Goal: Information Seeking & Learning: Learn about a topic

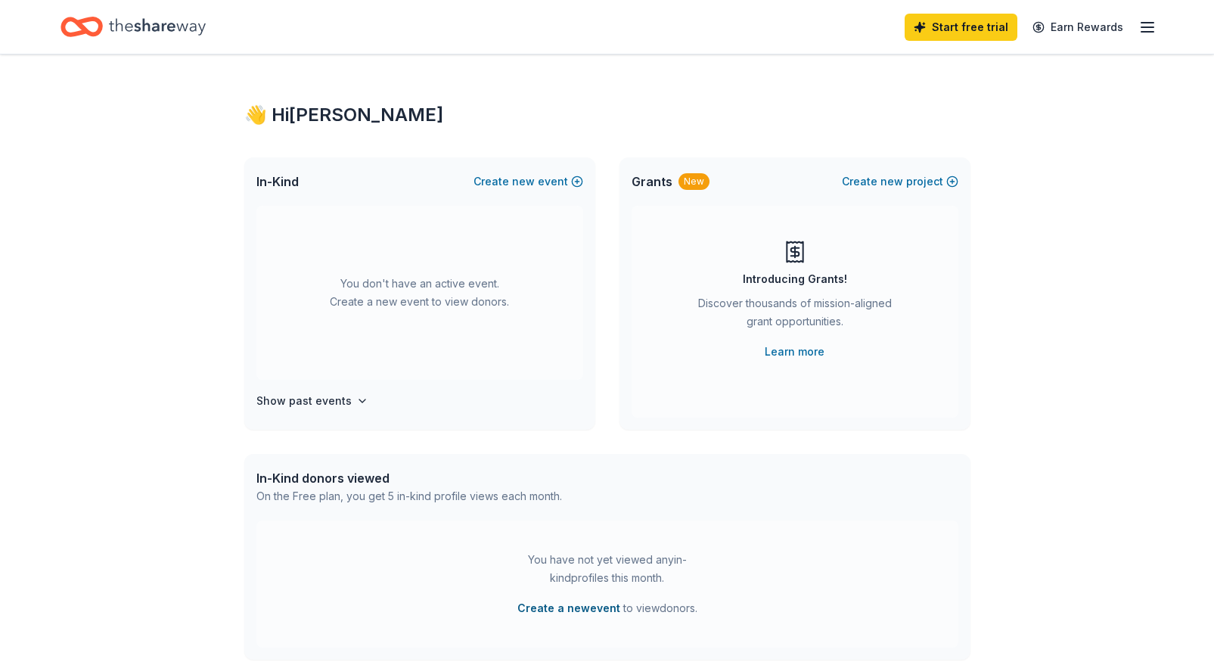
click at [576, 606] on button "Create a new event" at bounding box center [568, 608] width 103 height 18
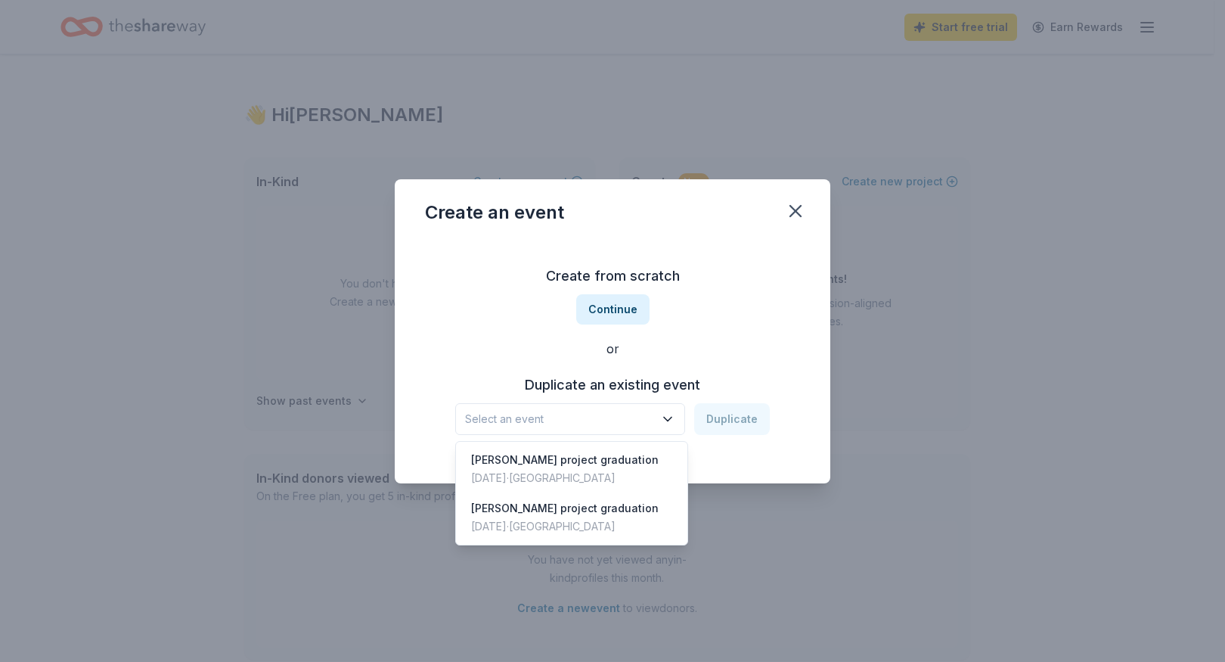
click at [666, 413] on icon "button" at bounding box center [667, 418] width 15 height 15
click at [547, 516] on div "Sweeny project graduation" at bounding box center [565, 508] width 188 height 18
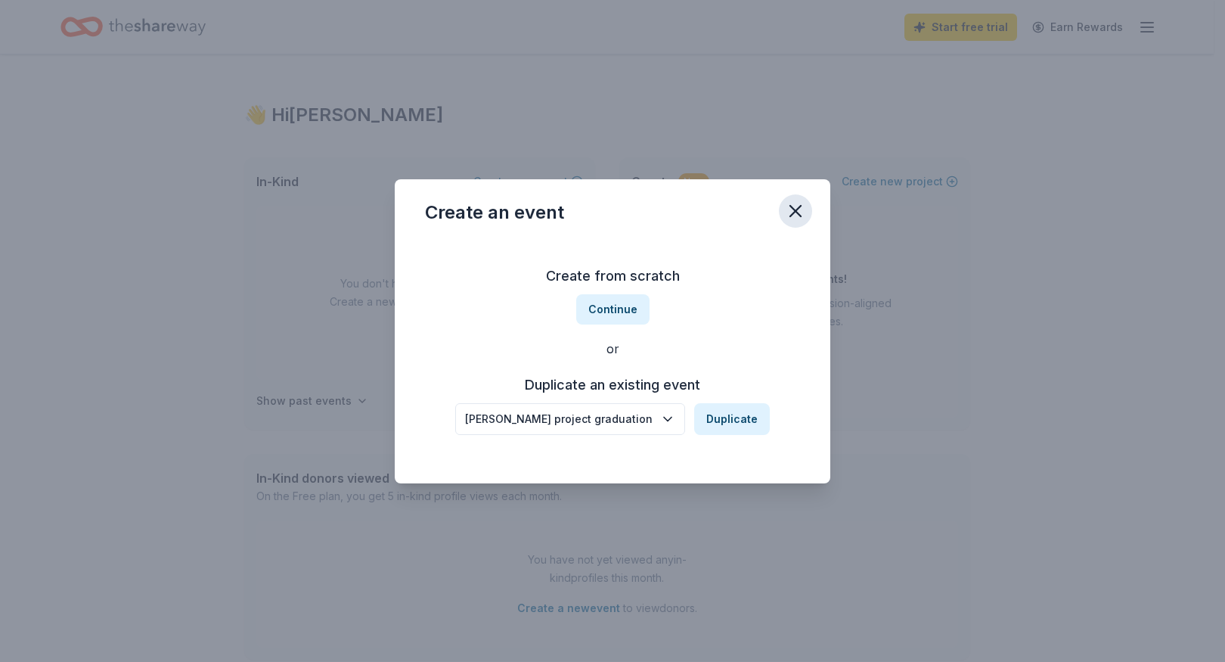
click at [796, 212] on icon "button" at bounding box center [795, 211] width 11 height 11
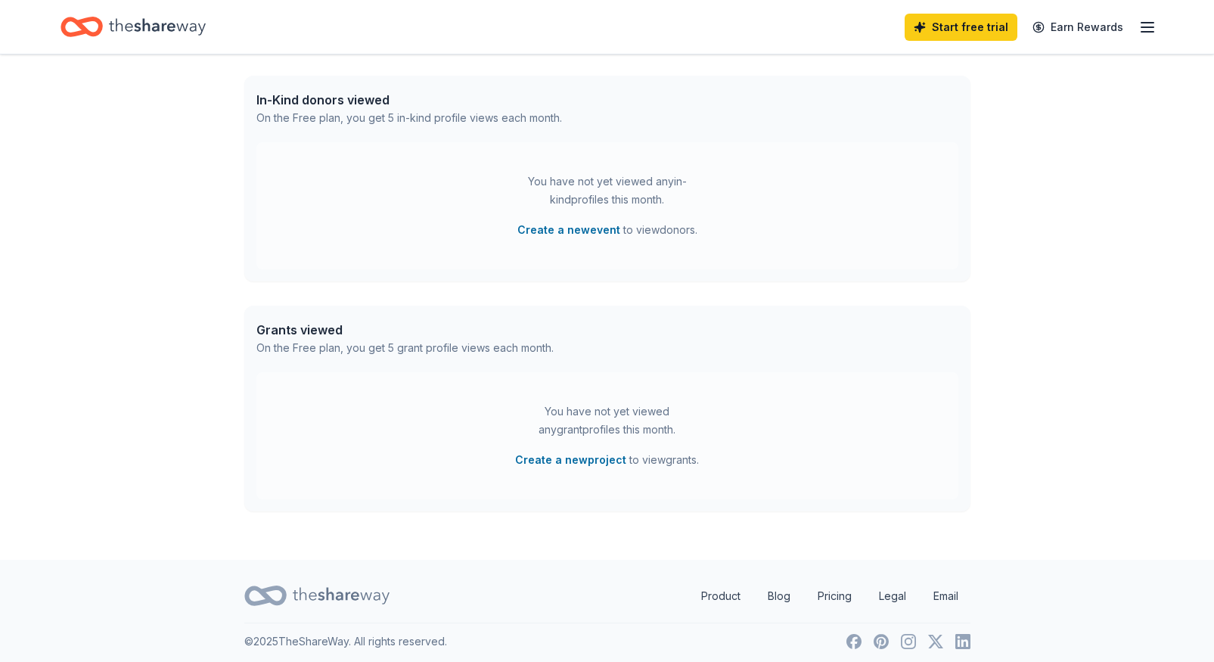
scroll to position [385, 0]
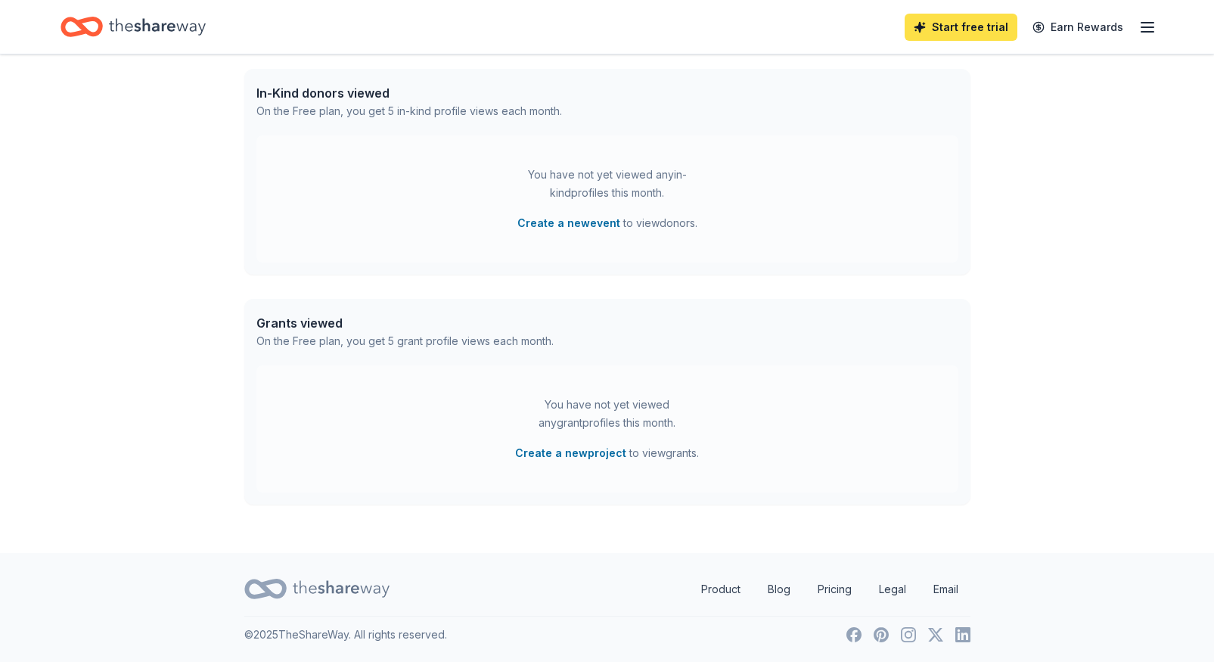
click at [990, 26] on link "Start free trial" at bounding box center [960, 27] width 113 height 27
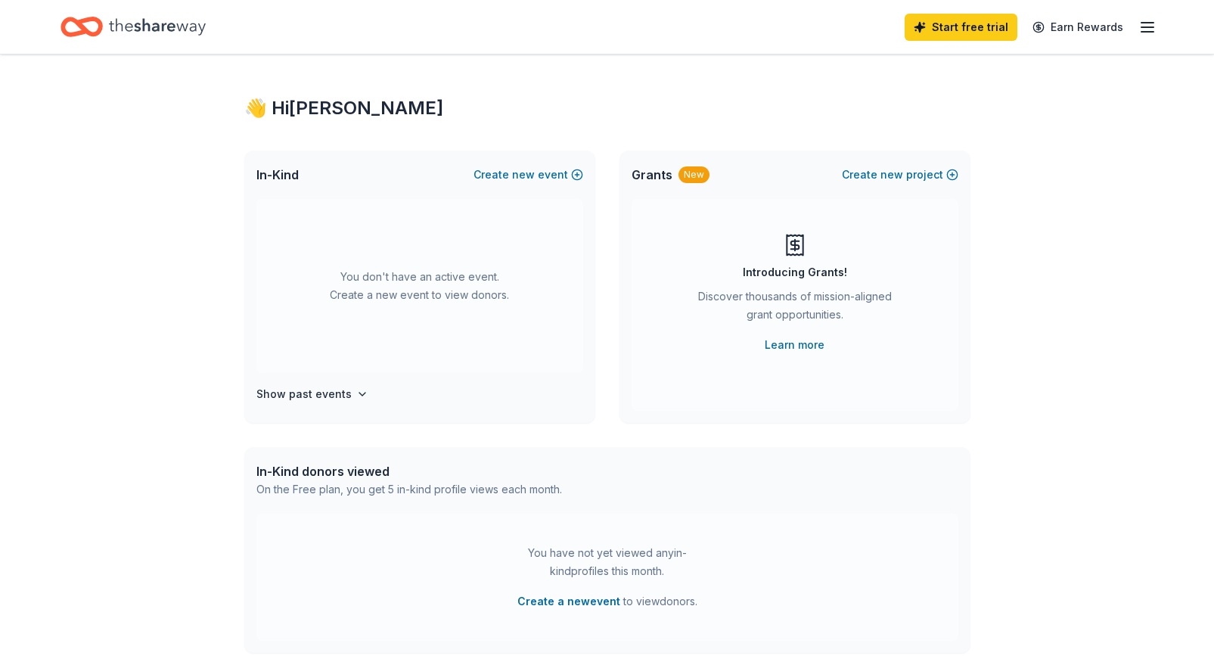
scroll to position [0, 0]
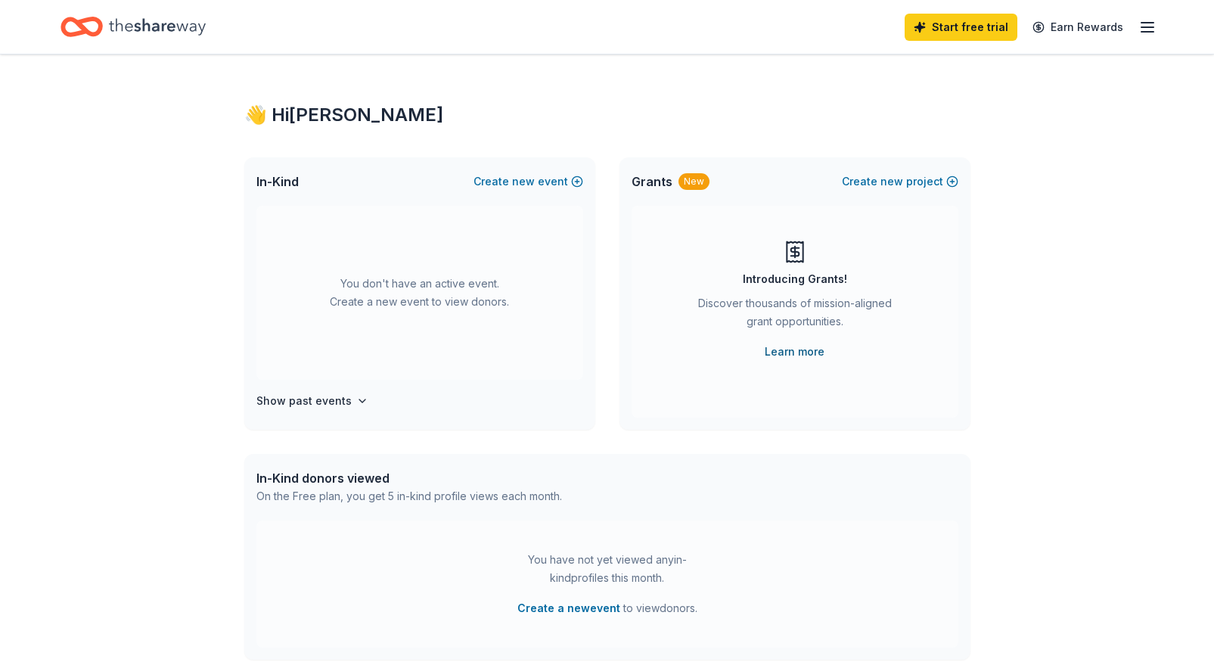
click at [798, 354] on link "Learn more" at bounding box center [794, 352] width 60 height 18
click at [784, 350] on link "Learn more" at bounding box center [794, 352] width 60 height 18
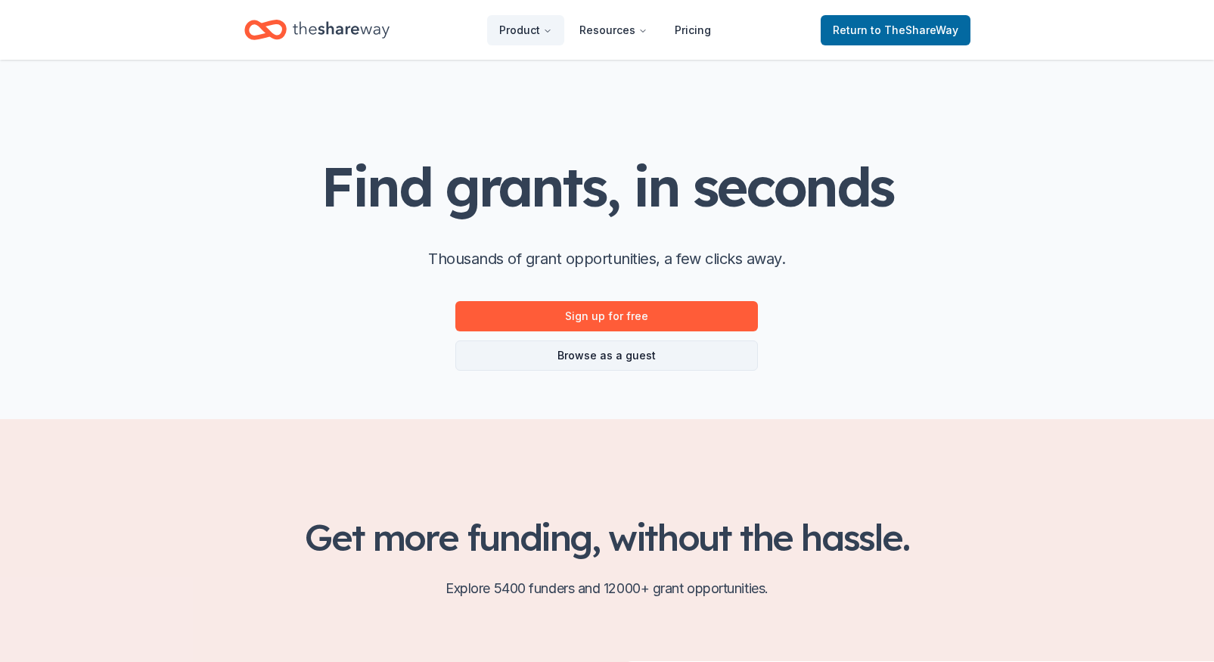
click at [650, 353] on link "Browse as a guest" at bounding box center [606, 355] width 302 height 30
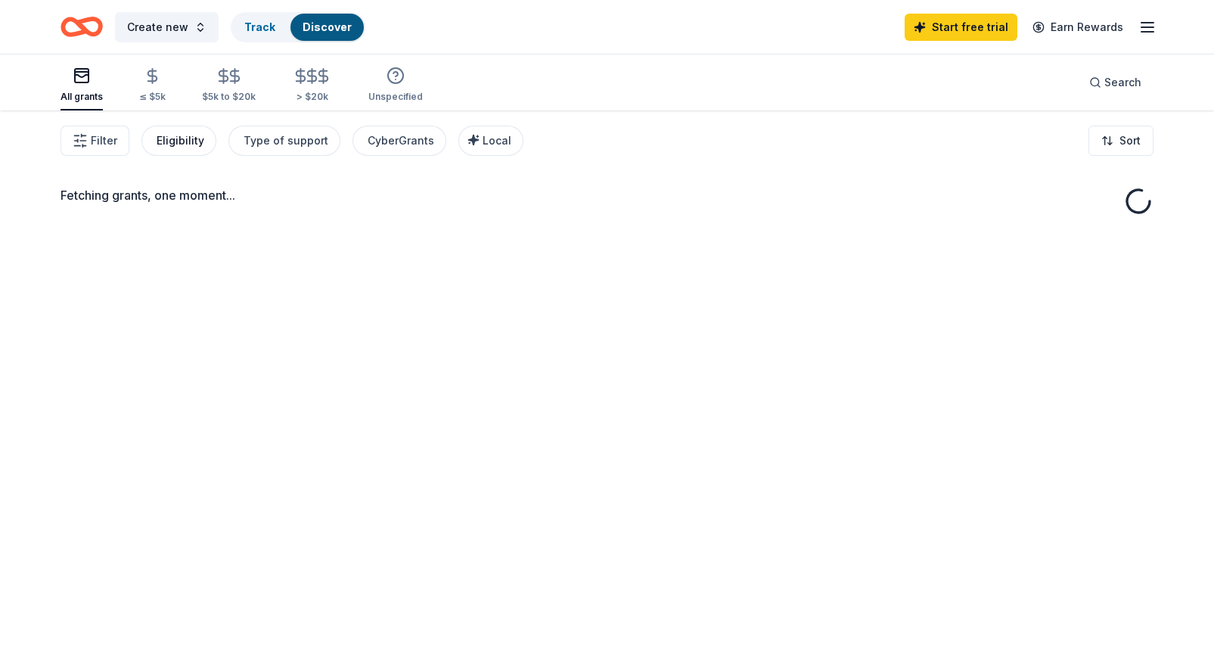
click at [184, 144] on div "Eligibility" at bounding box center [181, 141] width 48 height 18
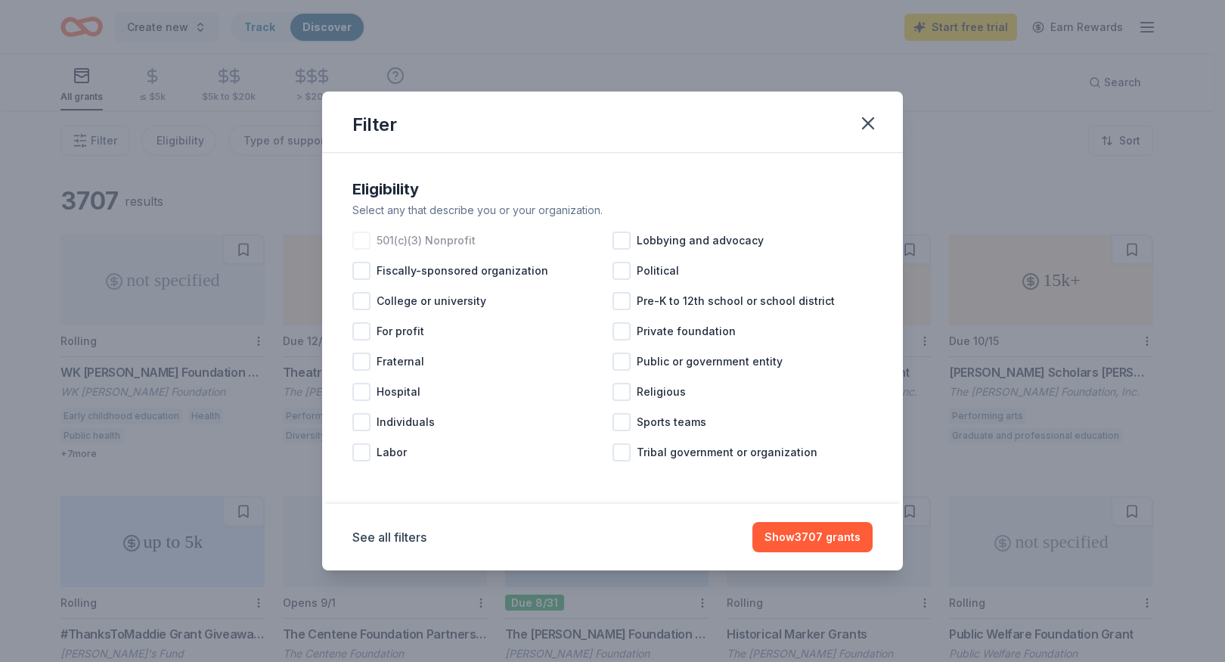
click at [370, 236] on div "501(c)(3) Nonprofit" at bounding box center [482, 240] width 260 height 30
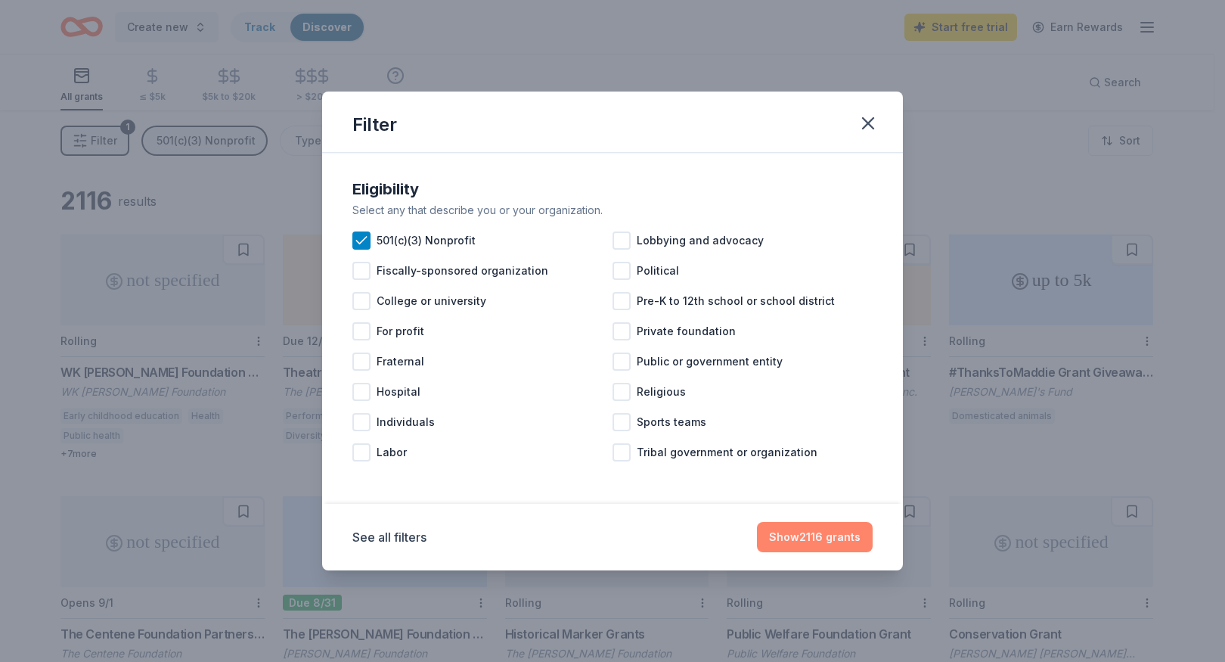
click at [833, 529] on button "Show 2116 grants" at bounding box center [815, 537] width 116 height 30
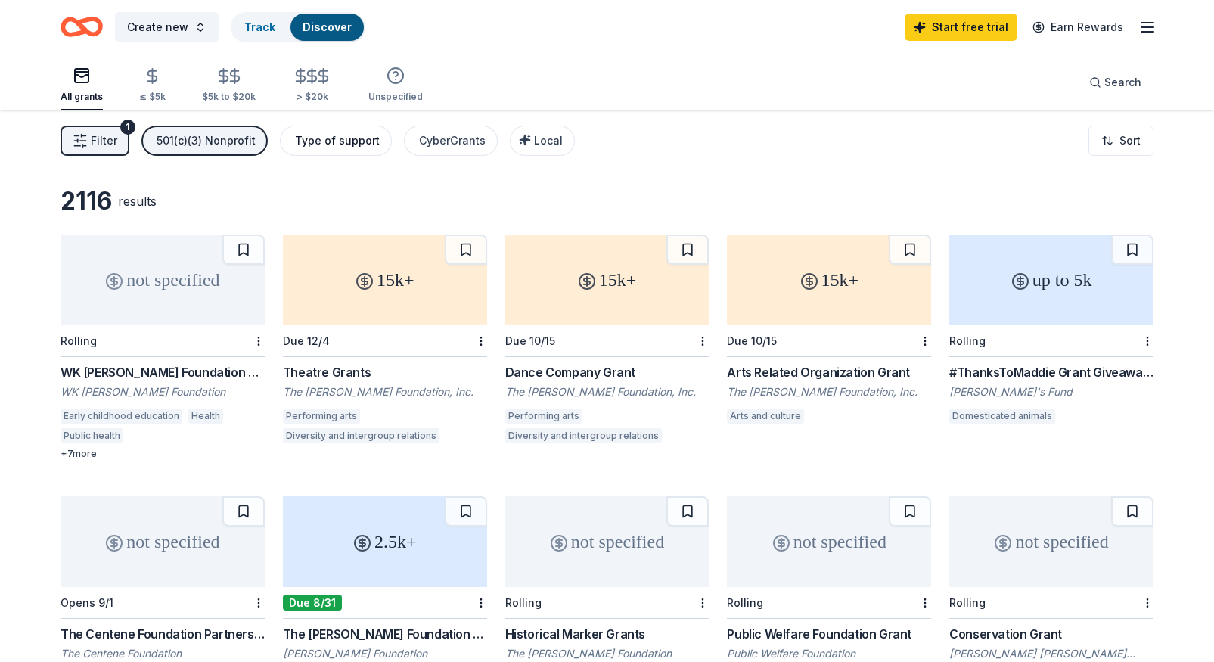
click at [366, 138] on div "Type of support" at bounding box center [337, 141] width 85 height 18
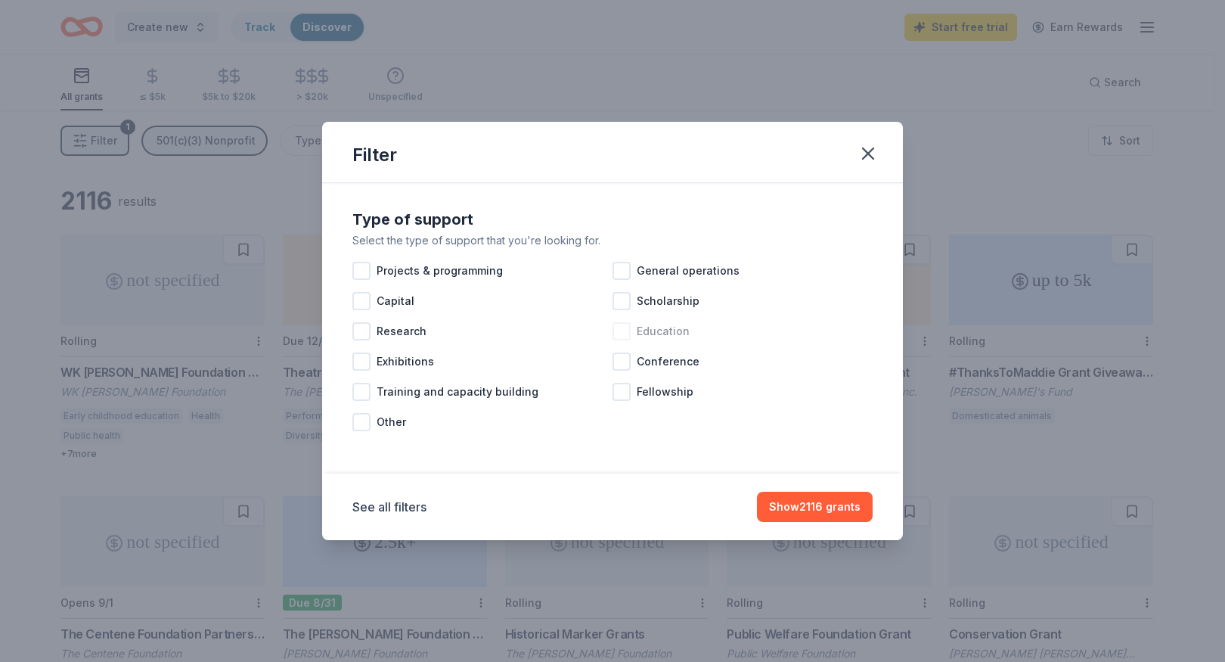
click at [620, 330] on div at bounding box center [621, 331] width 18 height 18
click at [364, 270] on div at bounding box center [361, 271] width 18 height 18
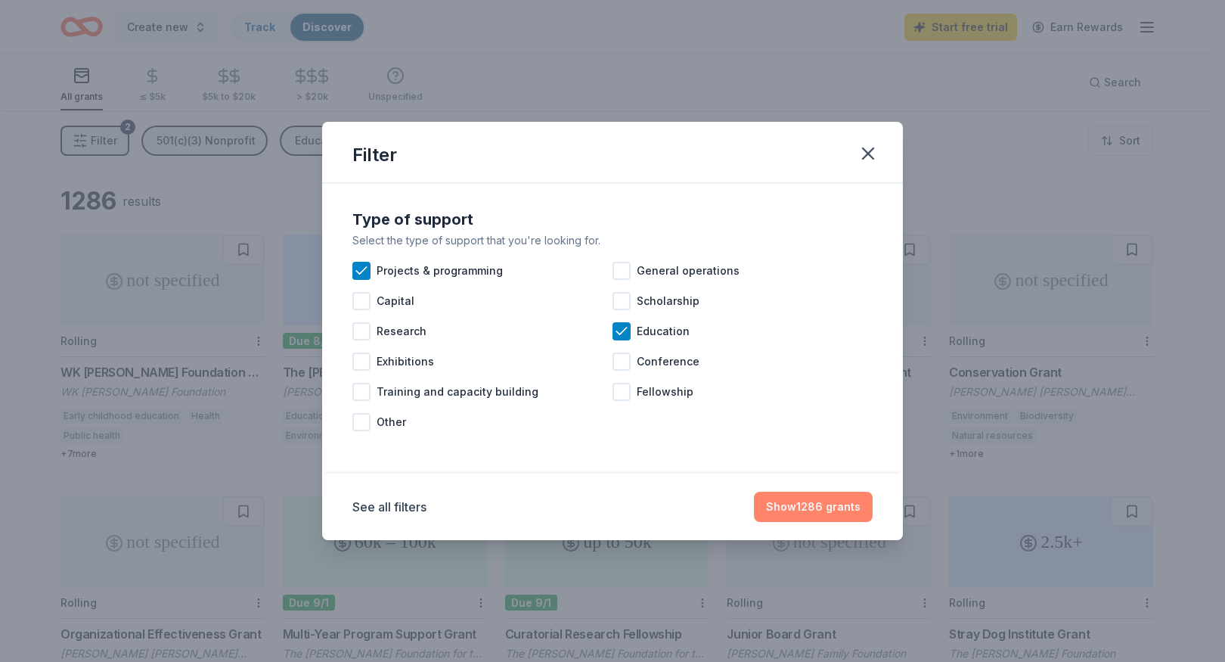
click at [811, 508] on button "Show 1286 grants" at bounding box center [813, 506] width 119 height 30
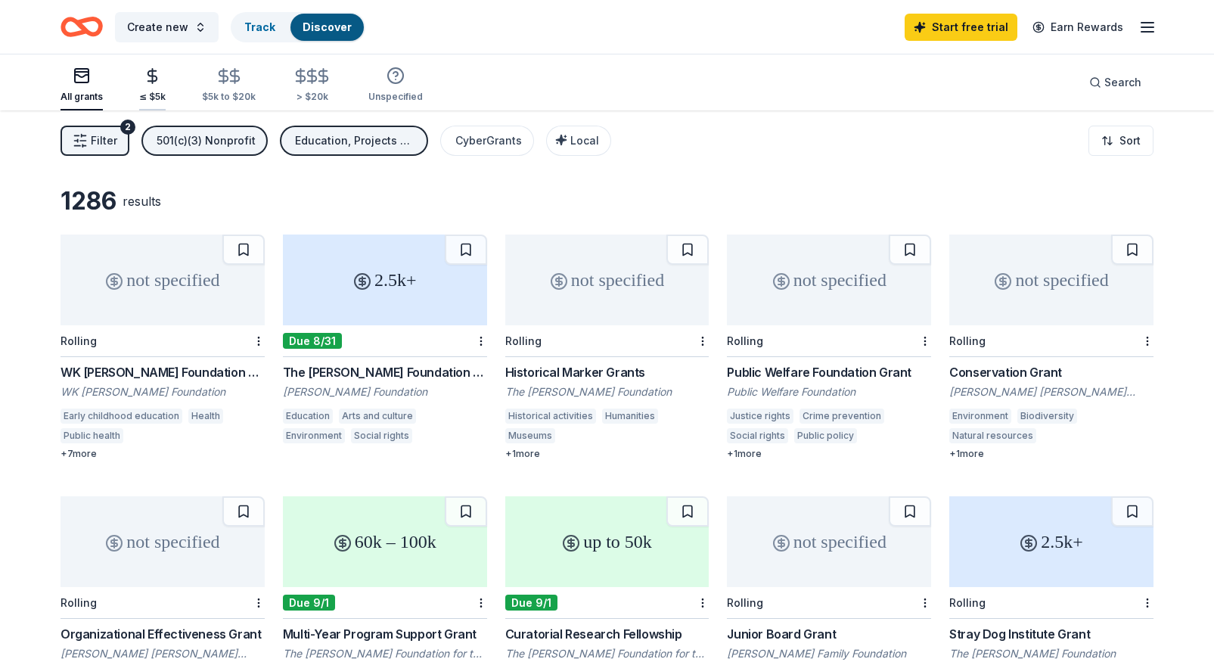
click at [152, 76] on icon "button" at bounding box center [152, 76] width 9 height 10
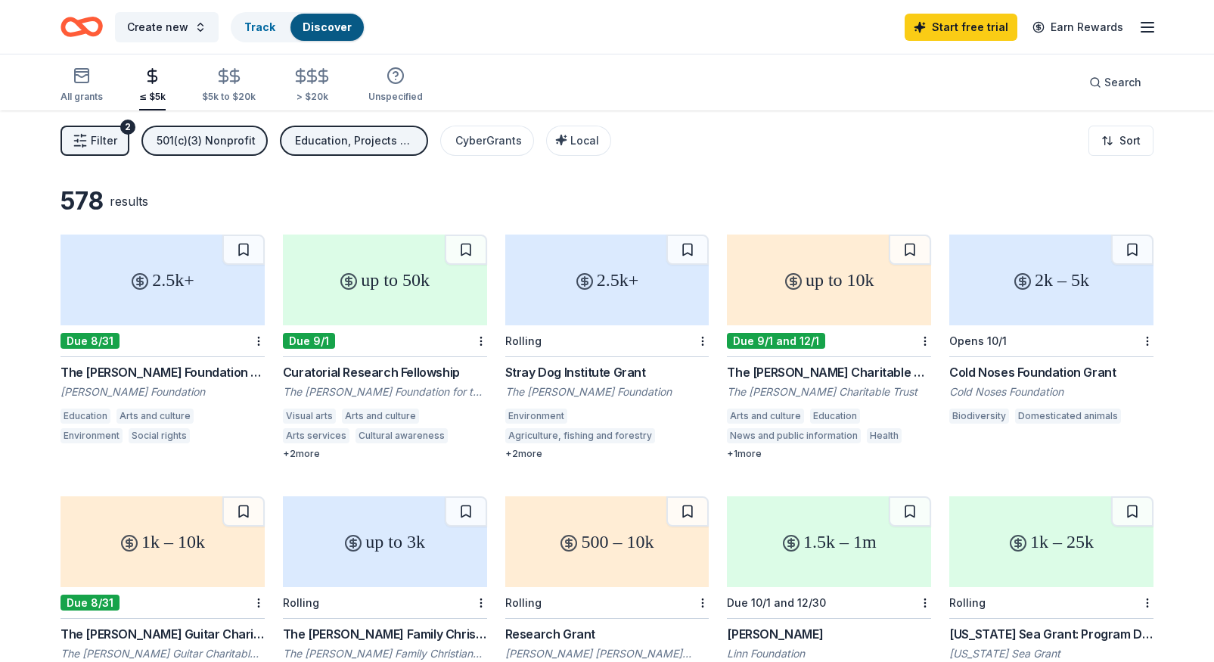
scroll to position [151, 0]
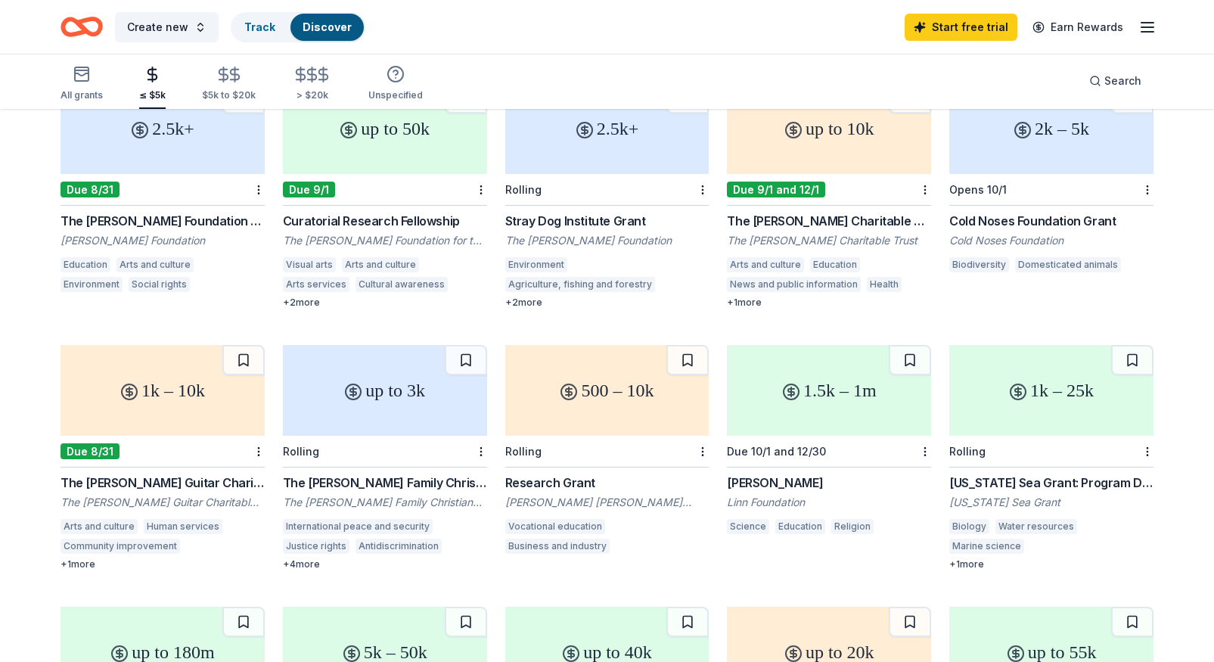
click at [795, 528] on div "Education" at bounding box center [800, 526] width 50 height 15
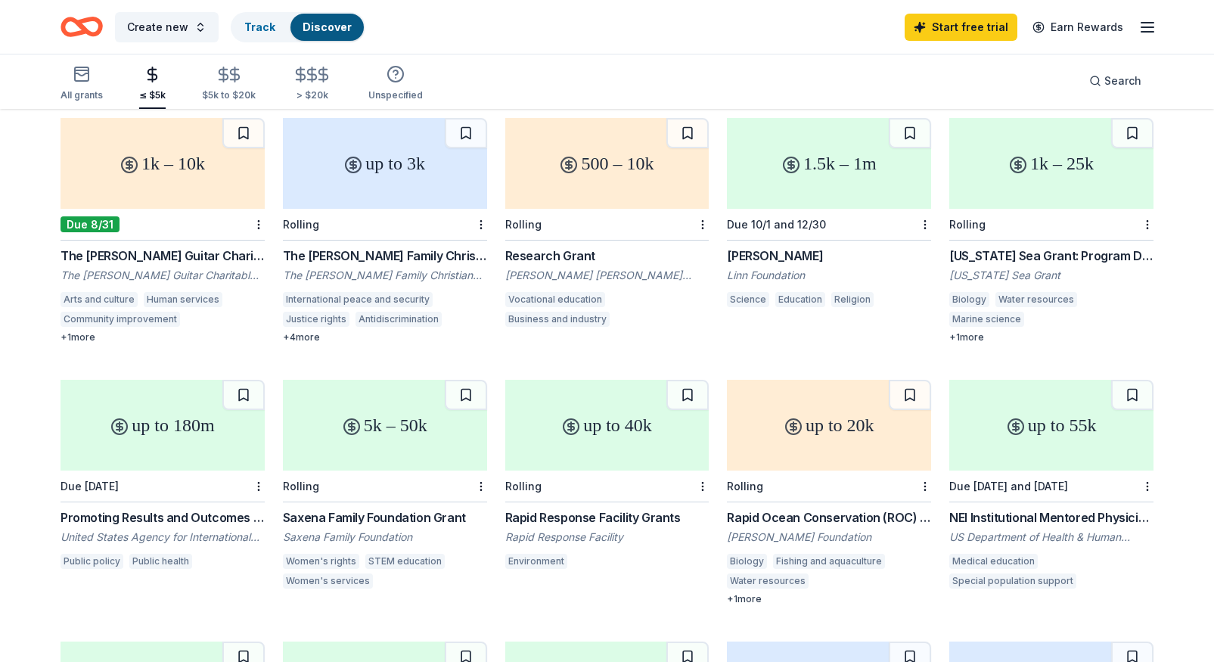
scroll to position [0, 0]
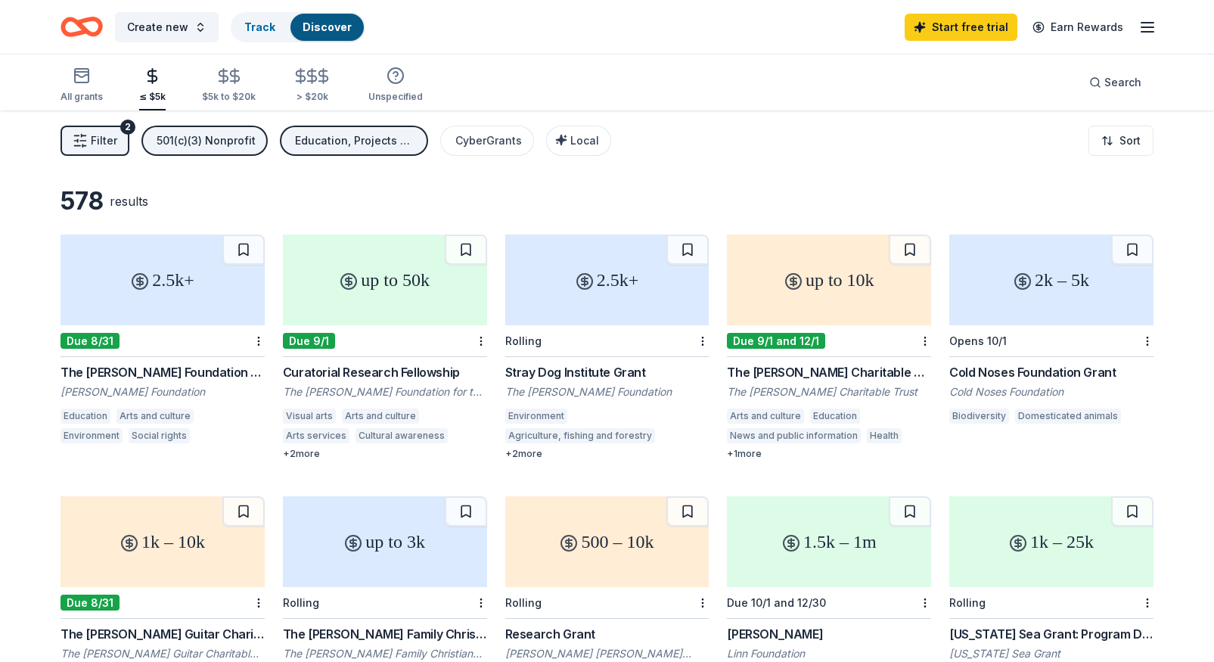
click at [381, 132] on div "Education, Projects & programming" at bounding box center [355, 141] width 121 height 18
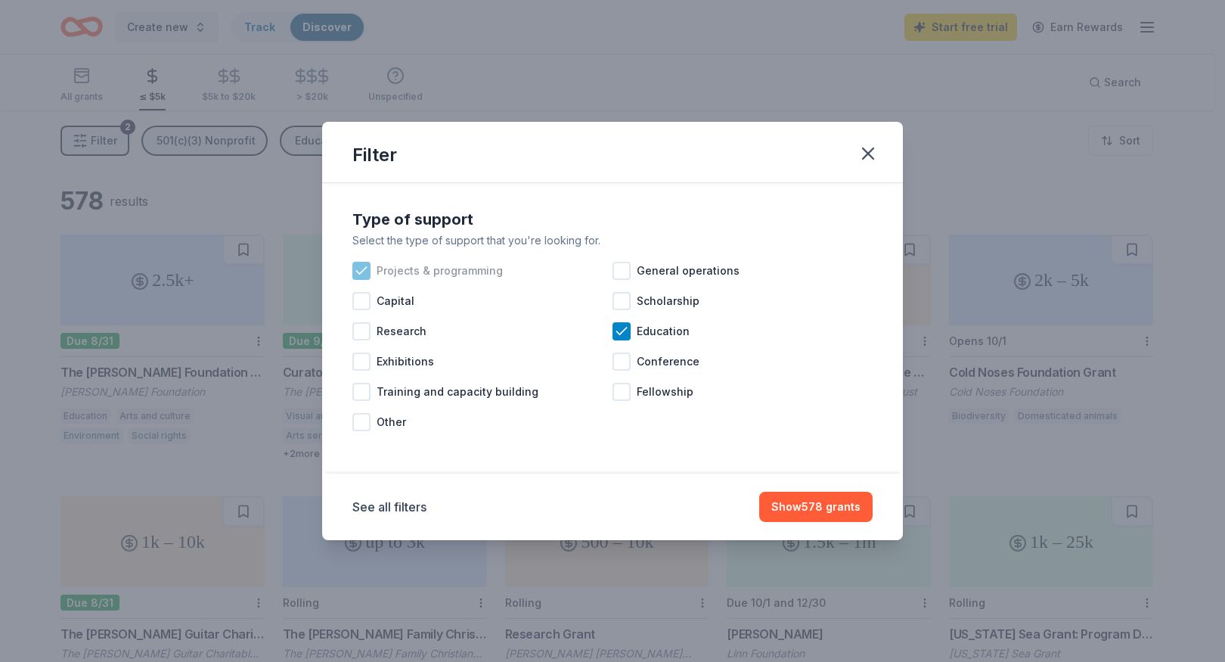
click at [357, 269] on icon at bounding box center [361, 270] width 15 height 15
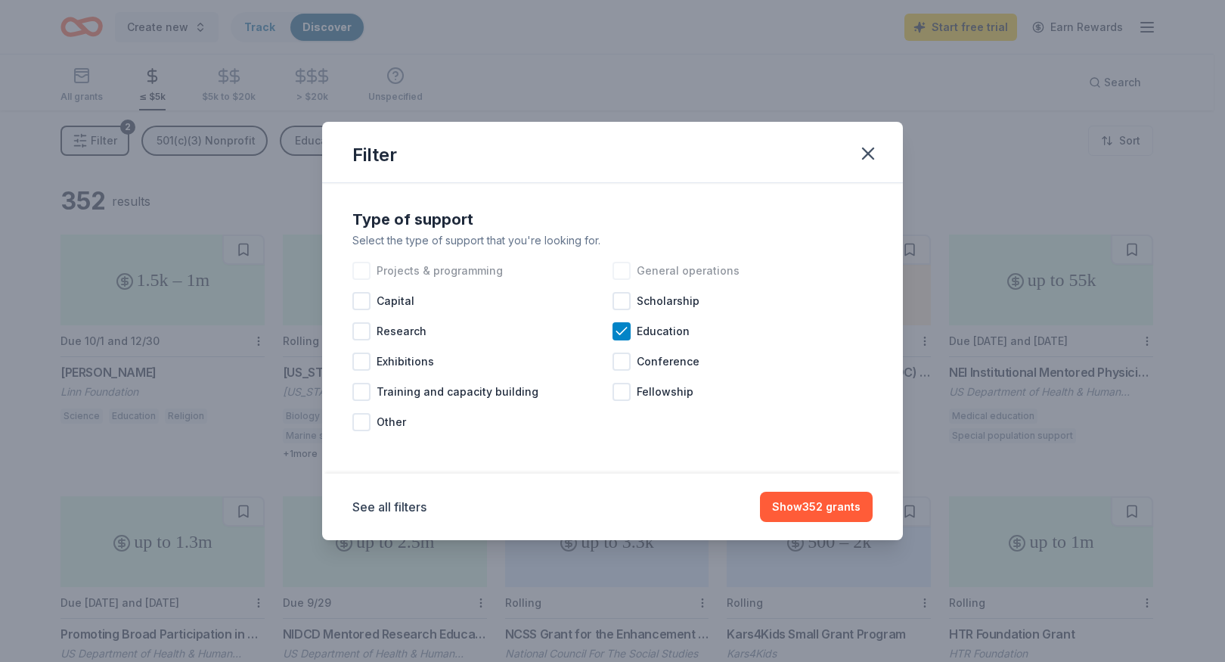
drag, startPoint x: 625, startPoint y: 267, endPoint x: 631, endPoint y: 281, distance: 15.2
click at [625, 266] on div at bounding box center [621, 271] width 18 height 18
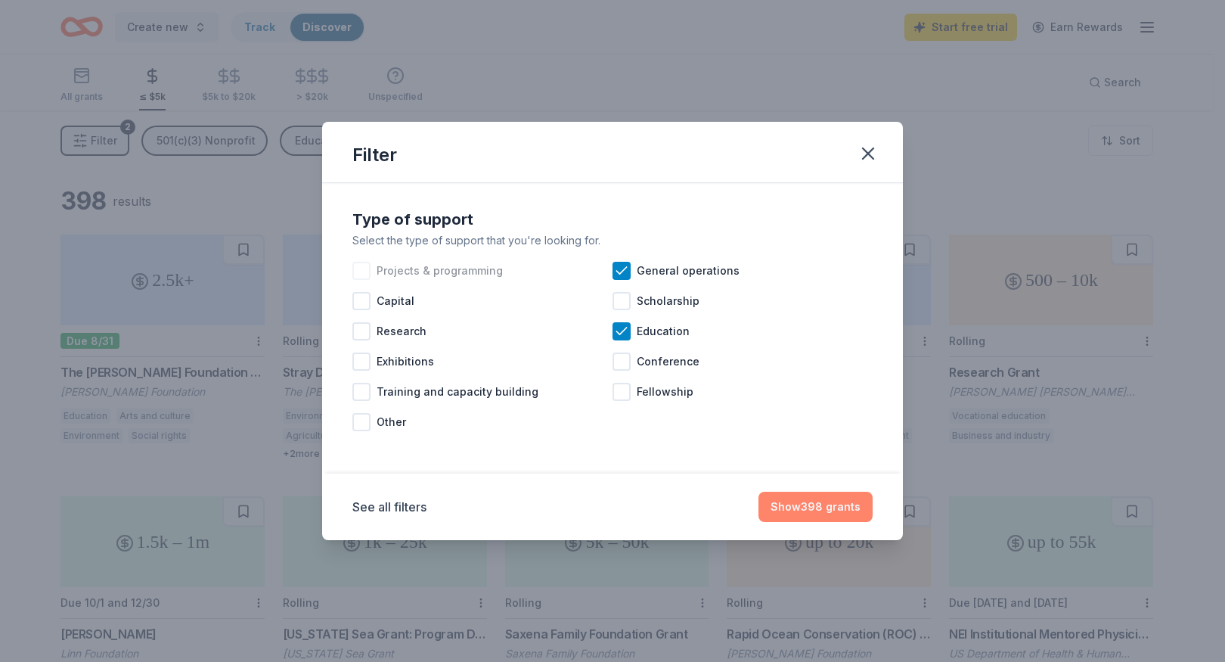
click at [819, 510] on button "Show 398 grants" at bounding box center [815, 506] width 114 height 30
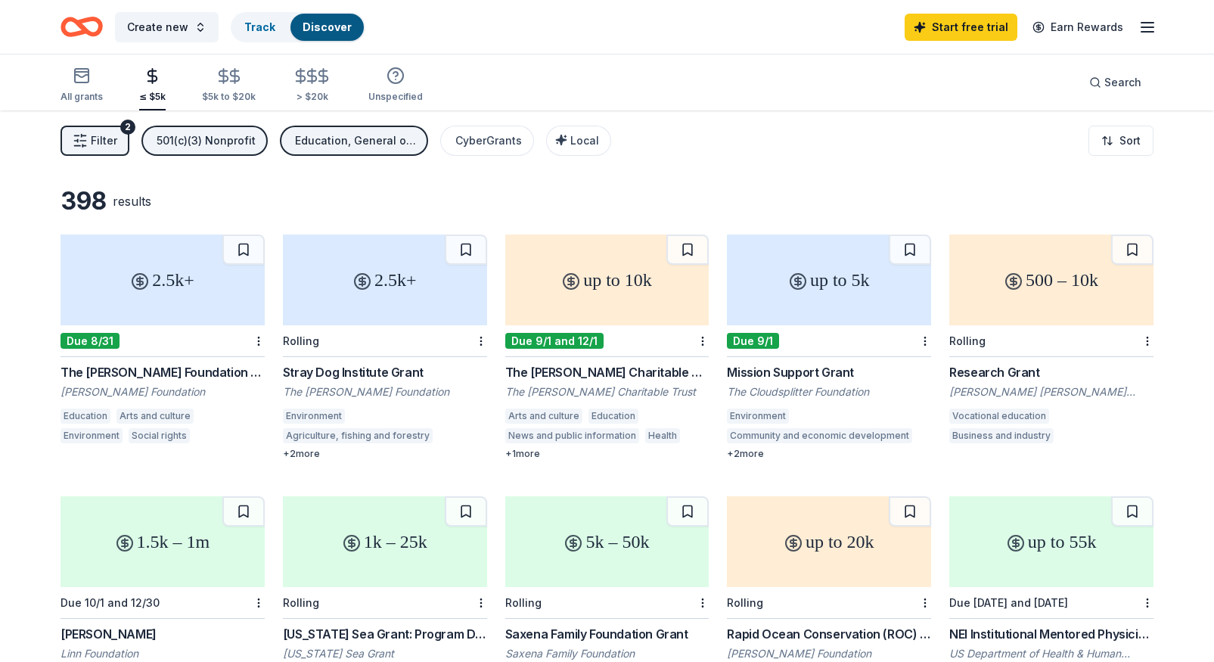
click at [758, 450] on div "+ 2 more" at bounding box center [829, 454] width 204 height 12
click at [386, 145] on div "Education, General operations" at bounding box center [355, 141] width 121 height 18
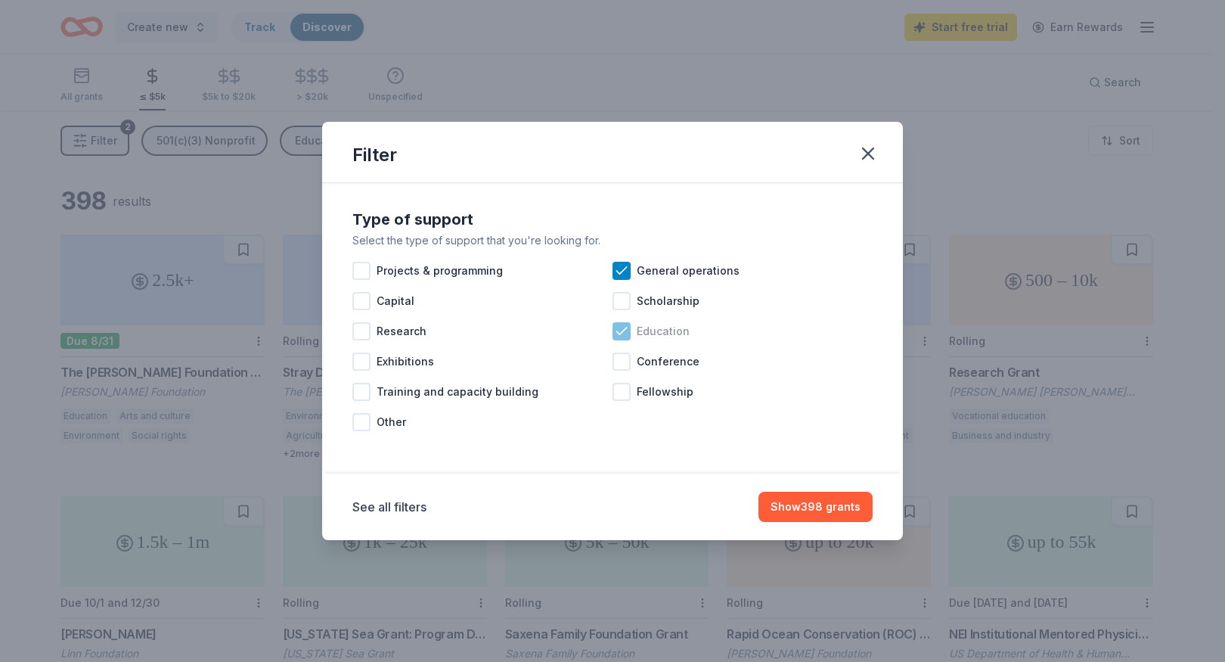
click at [625, 331] on icon at bounding box center [621, 331] width 15 height 15
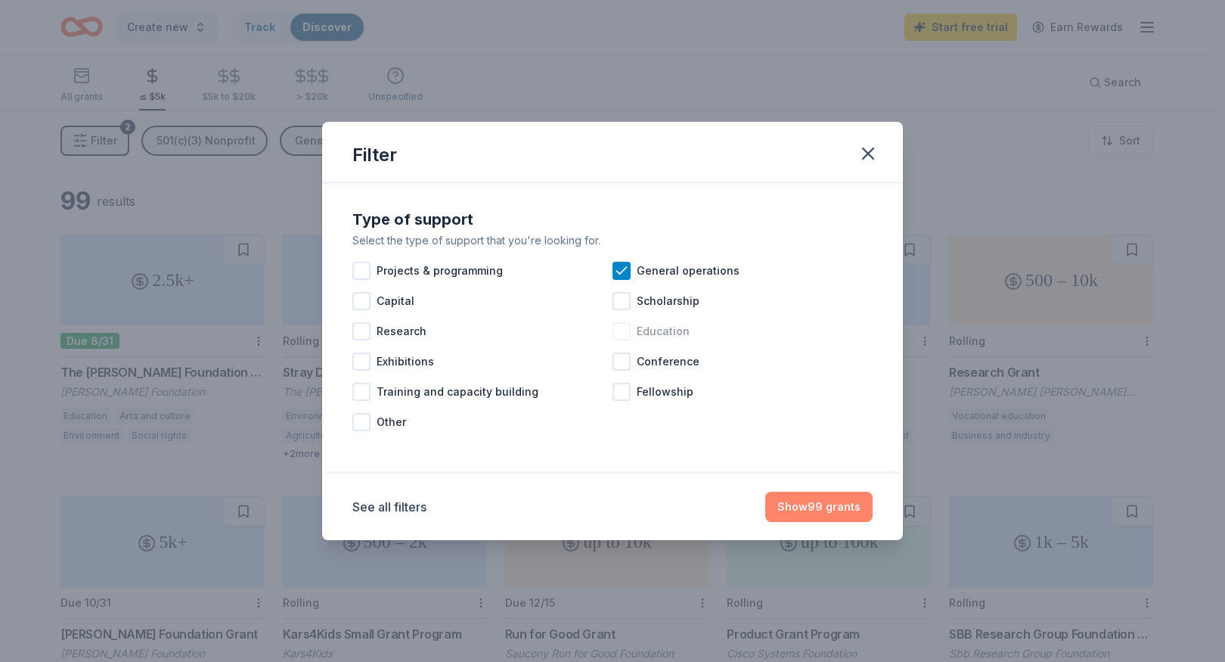
click at [804, 501] on button "Show 99 grants" at bounding box center [818, 506] width 107 height 30
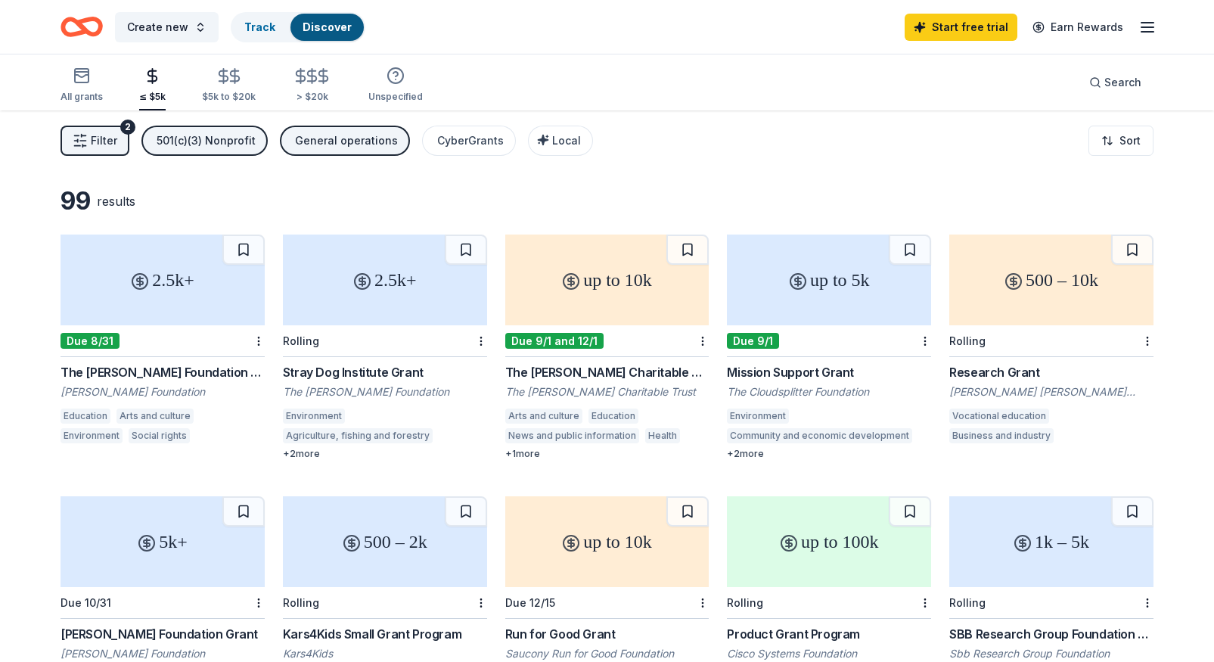
click at [756, 457] on div "+ 2 more" at bounding box center [829, 454] width 204 height 12
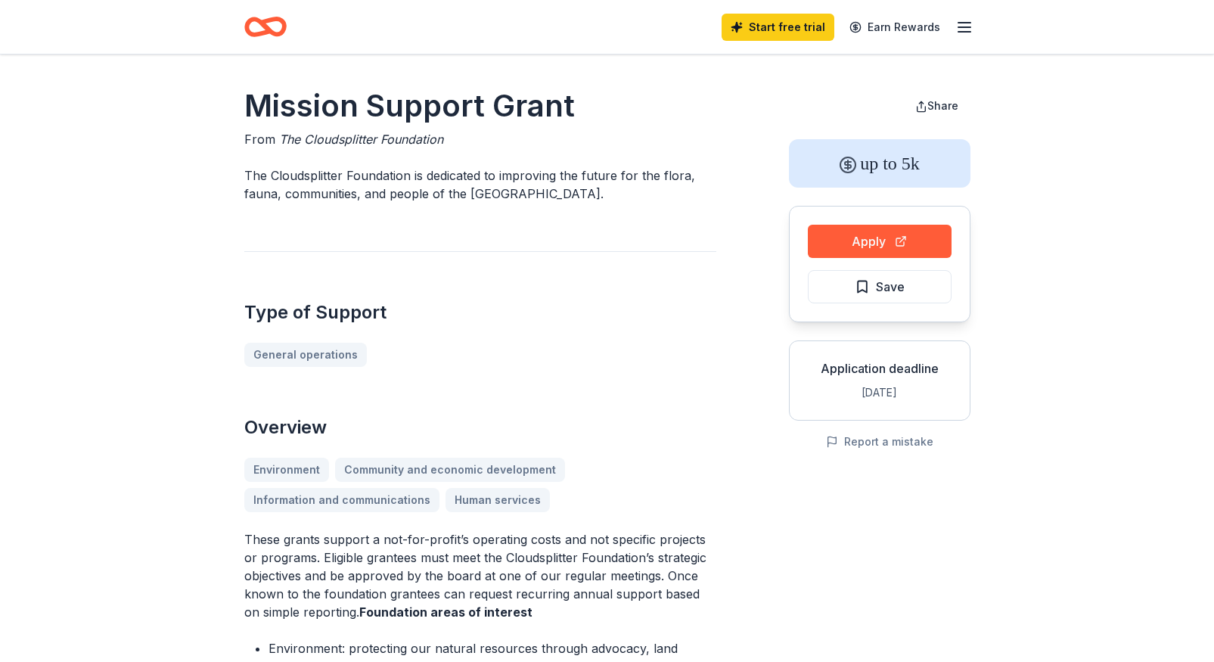
scroll to position [302, 0]
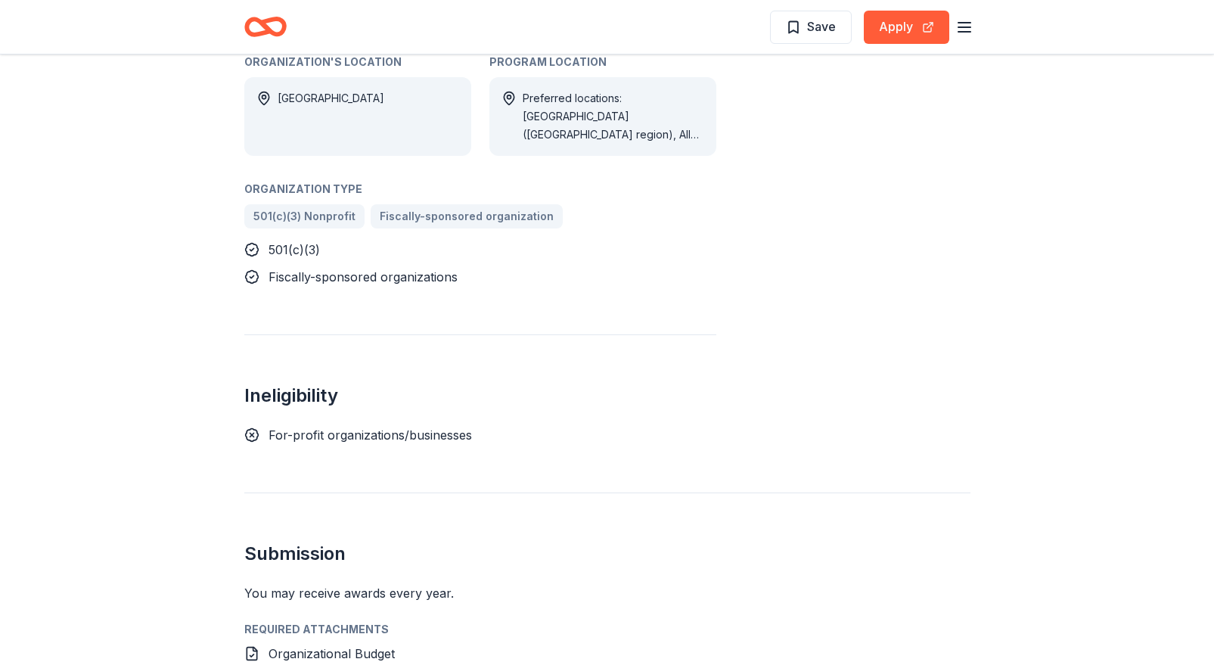
scroll to position [454, 0]
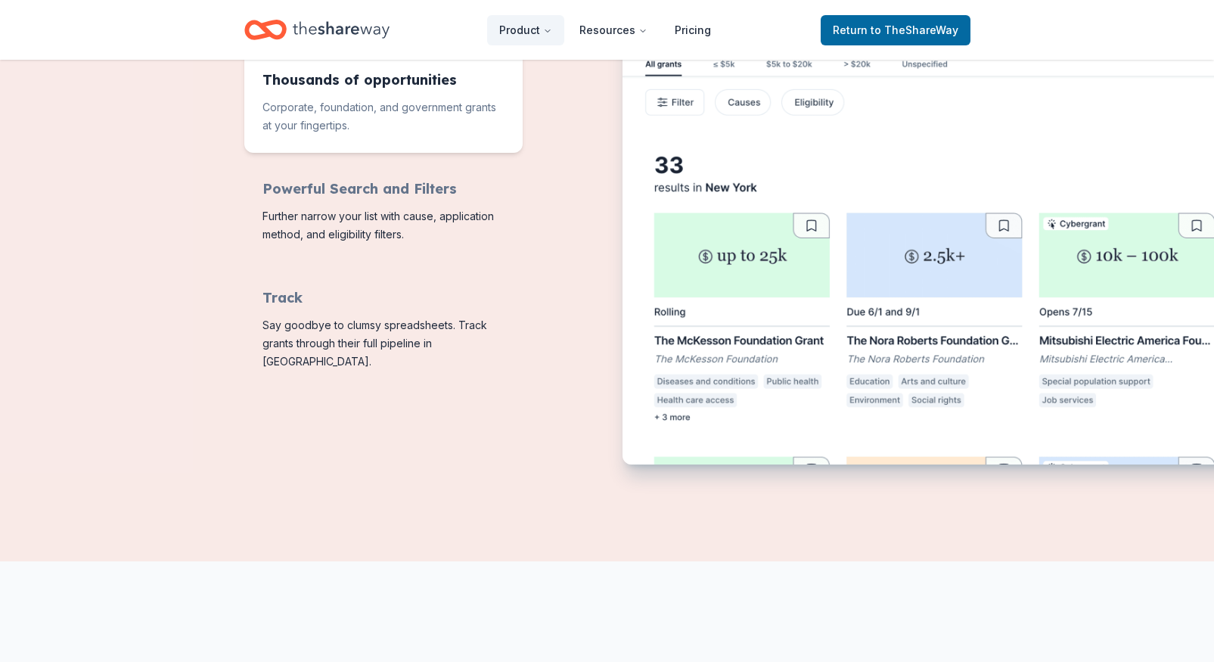
scroll to position [756, 0]
